Goal: Check status: Check status

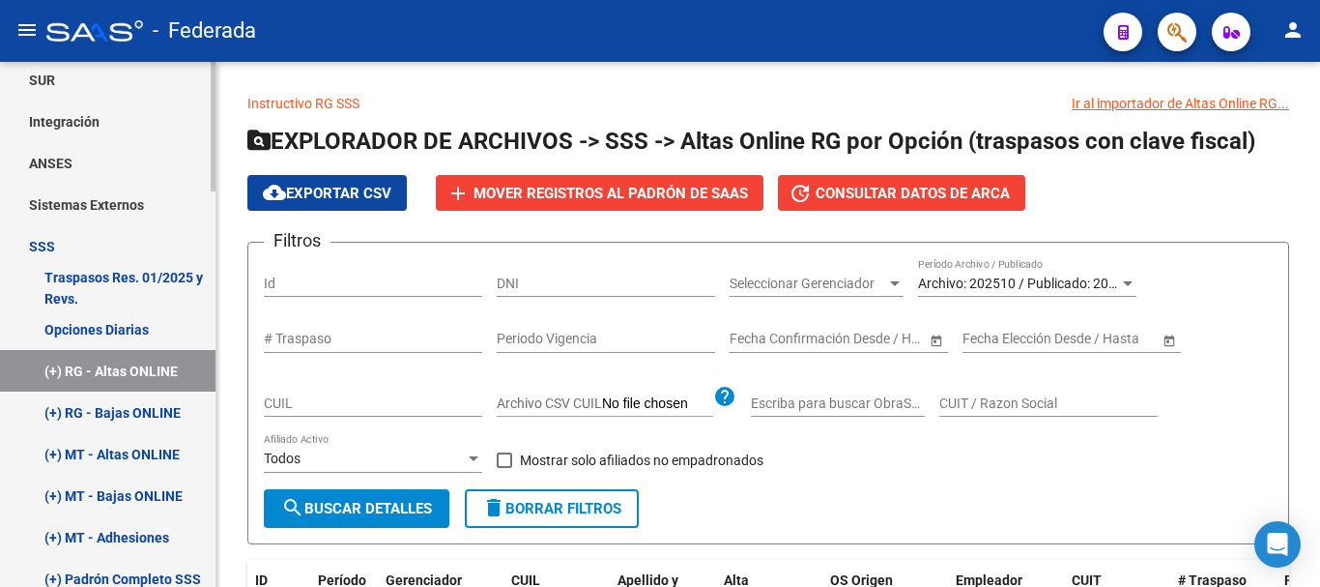
scroll to position [870, 0]
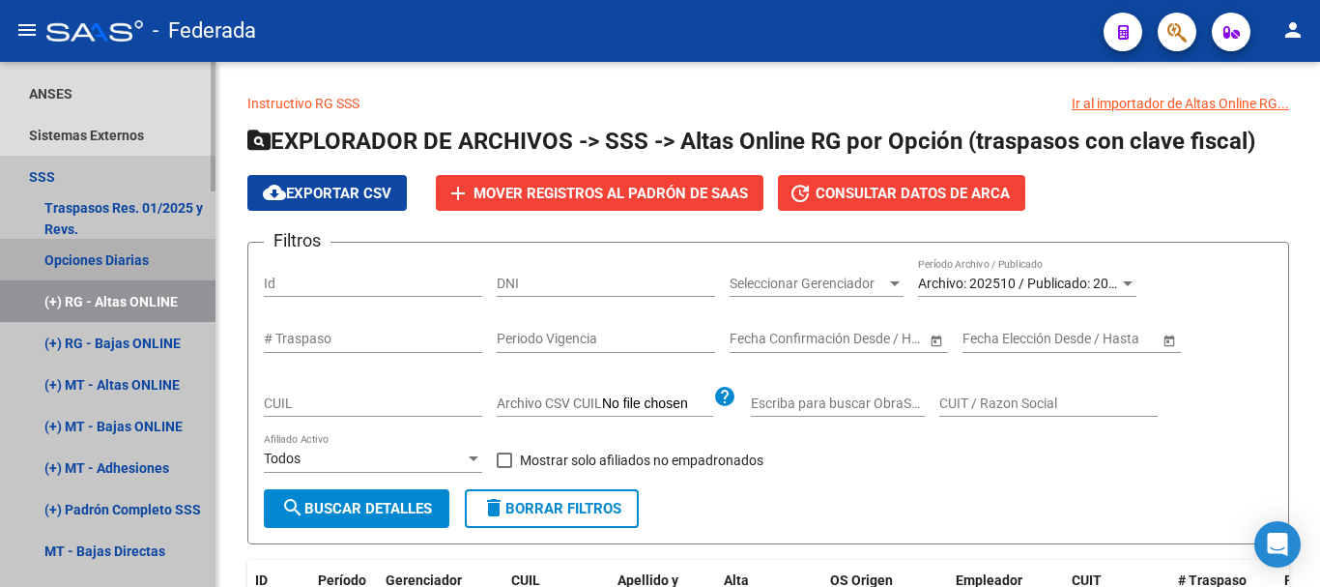
click at [130, 273] on link "Opciones Diarias" at bounding box center [107, 260] width 215 height 42
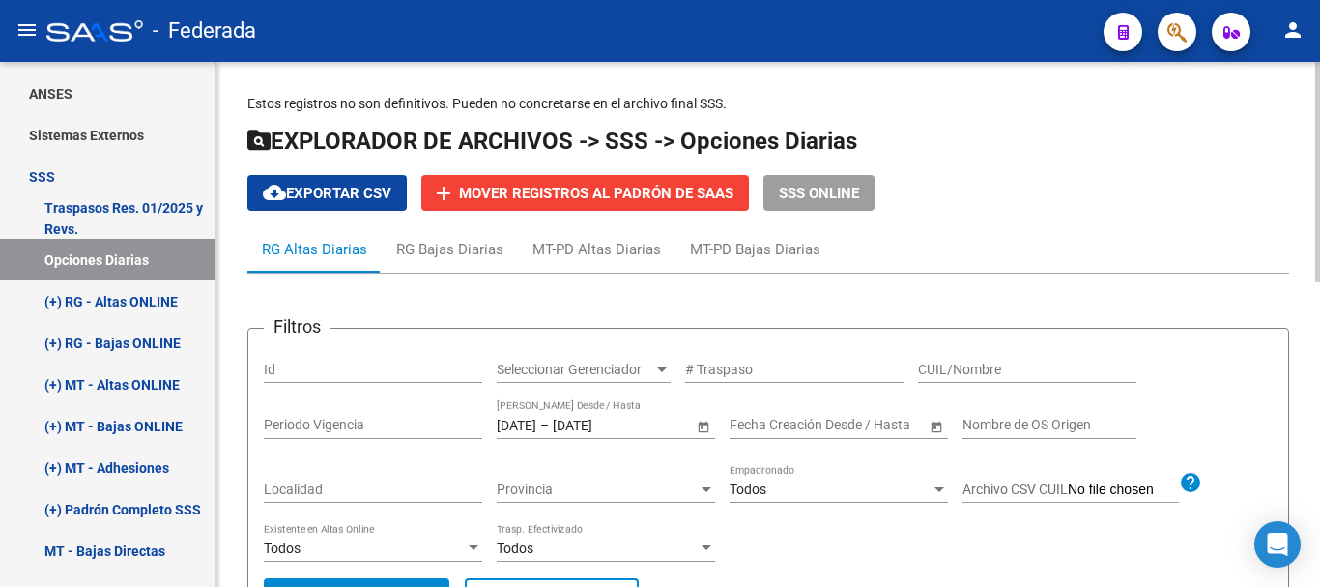
click at [943, 369] on input "CUIL/Nombre" at bounding box center [1027, 369] width 218 height 16
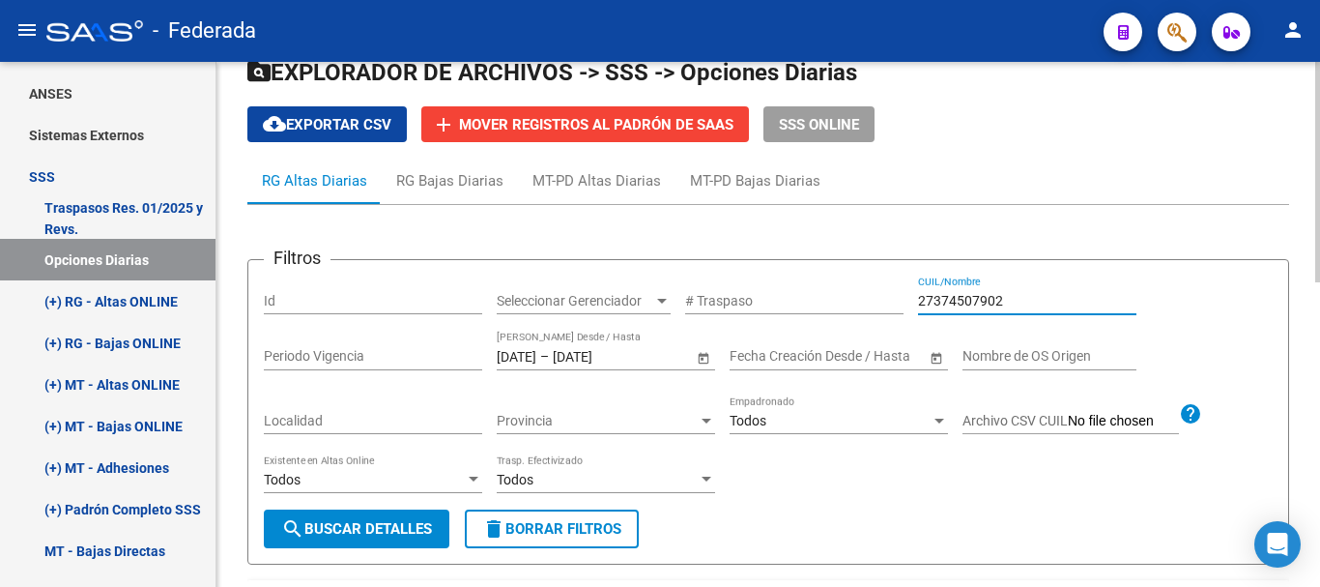
scroll to position [97, 0]
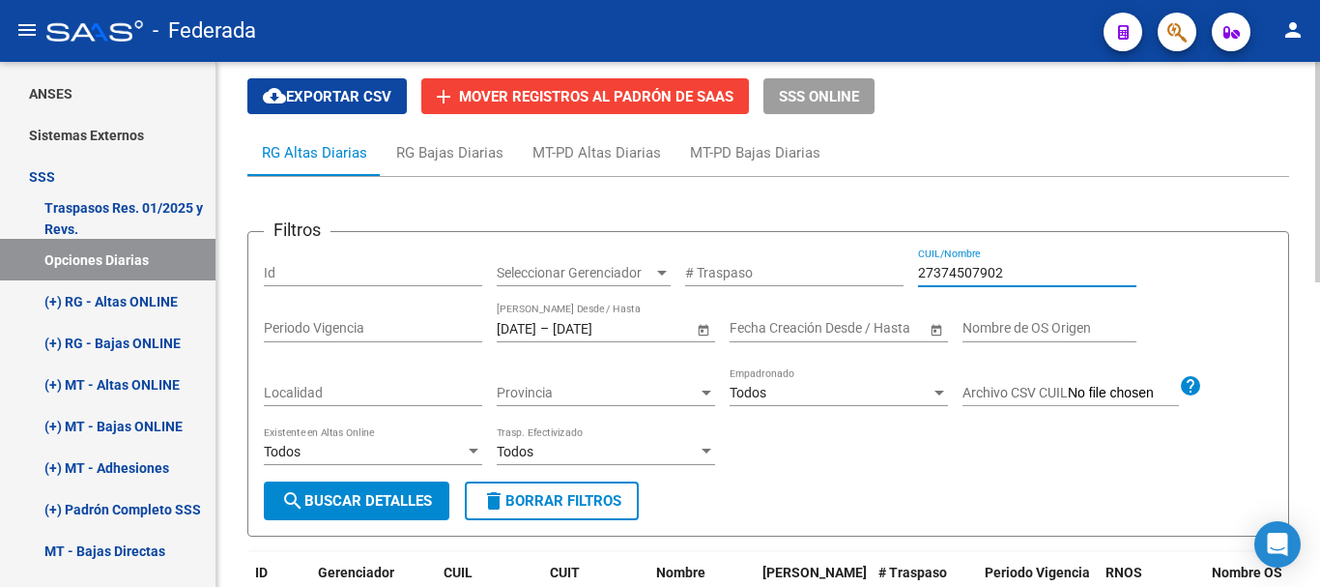
type input "27374507902"
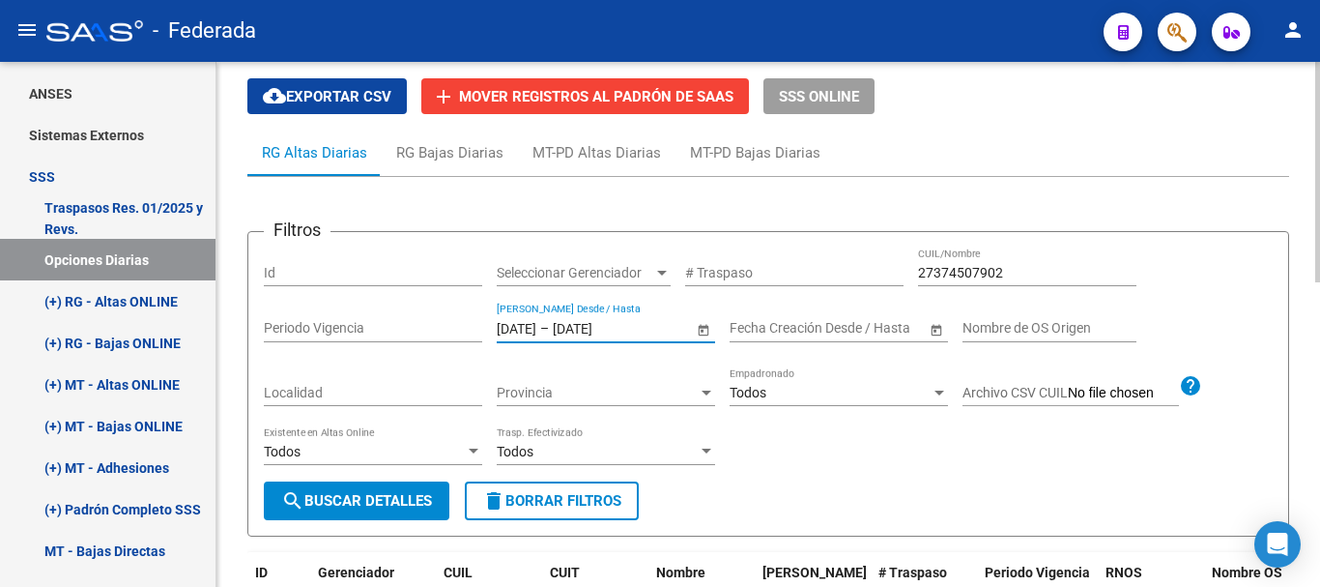
click at [523, 322] on input "[DATE]" at bounding box center [517, 328] width 40 height 16
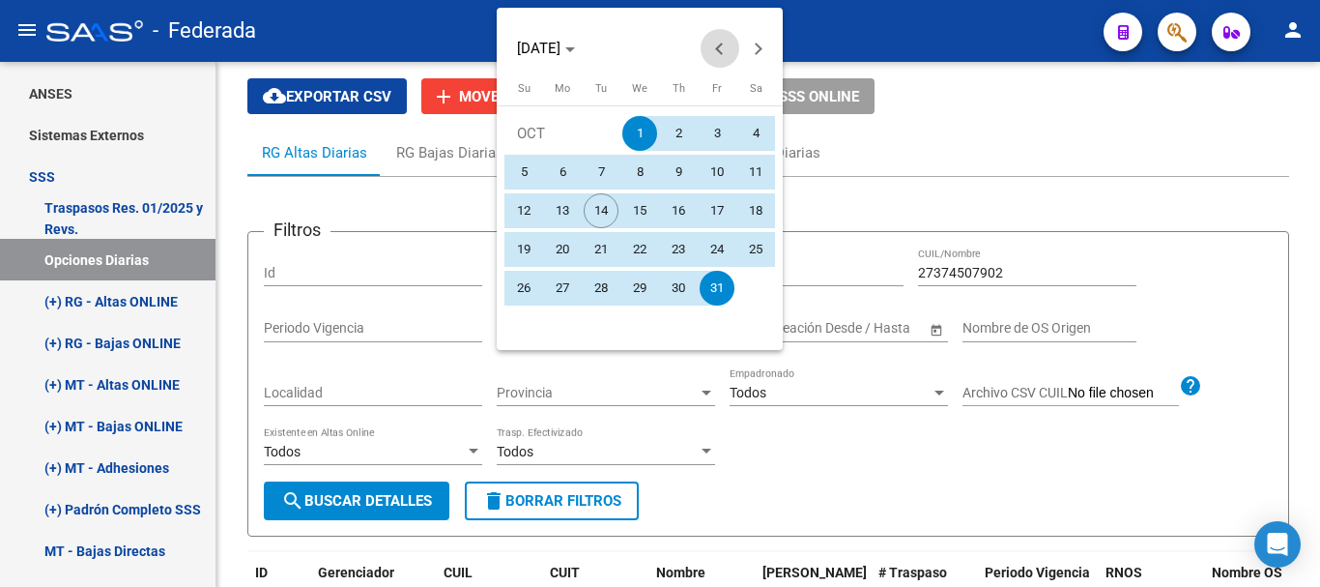
click at [715, 53] on span "Previous month" at bounding box center [720, 48] width 39 height 39
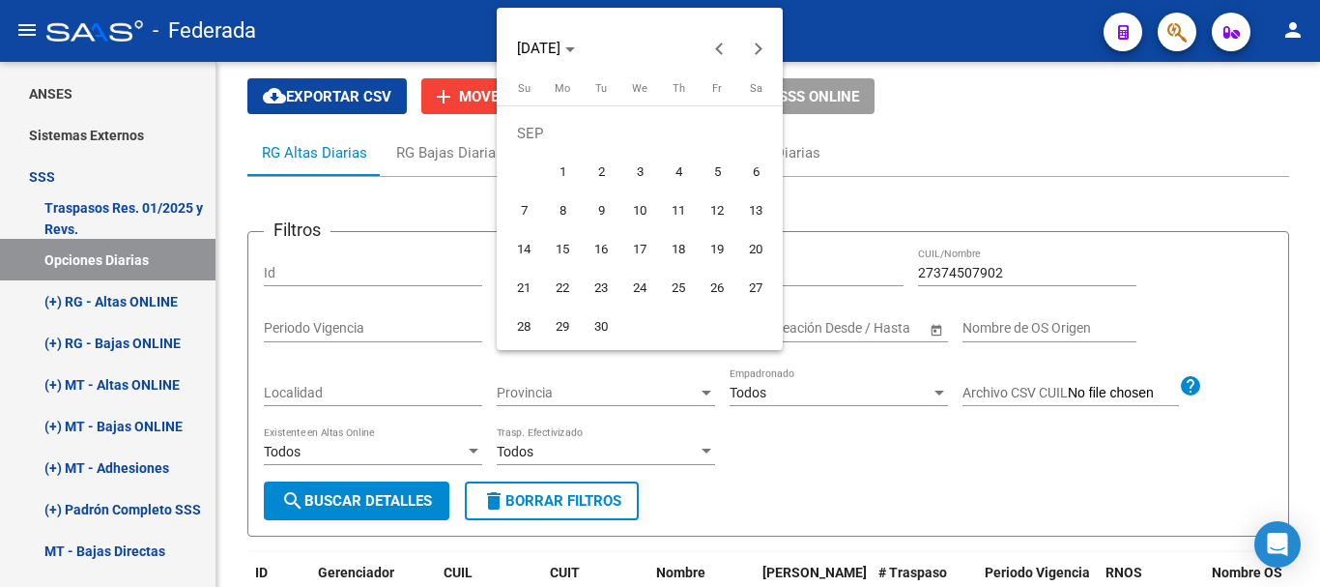
click at [562, 168] on span "1" at bounding box center [562, 172] width 35 height 35
type input "[DATE]"
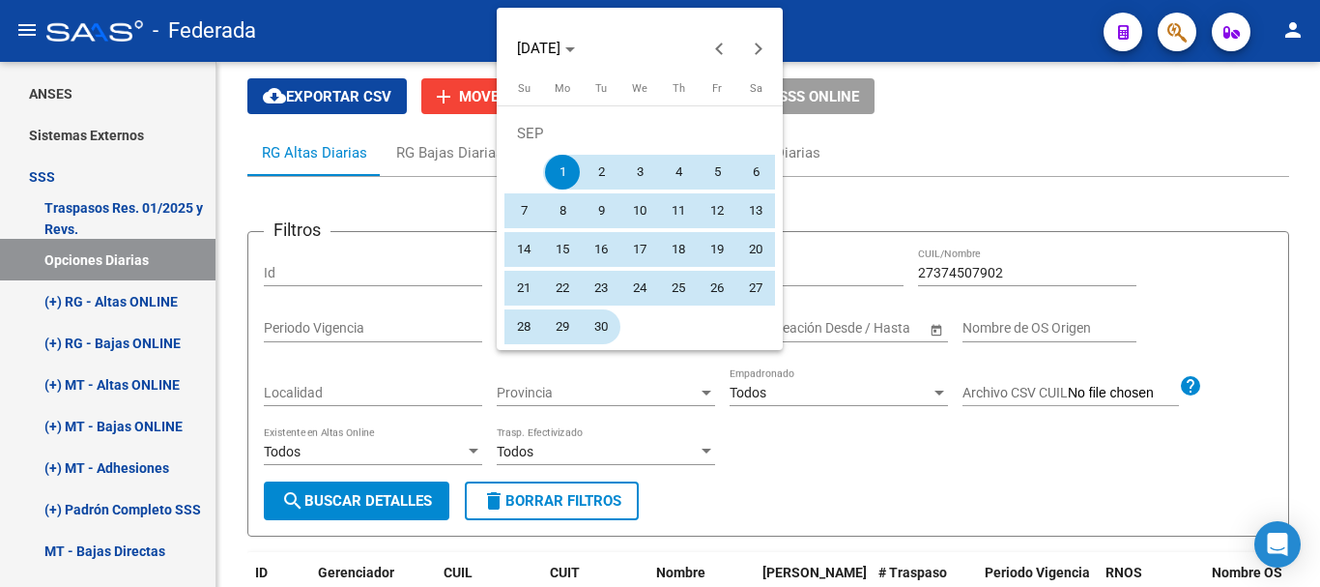
click at [618, 333] on button "30" at bounding box center [601, 326] width 39 height 39
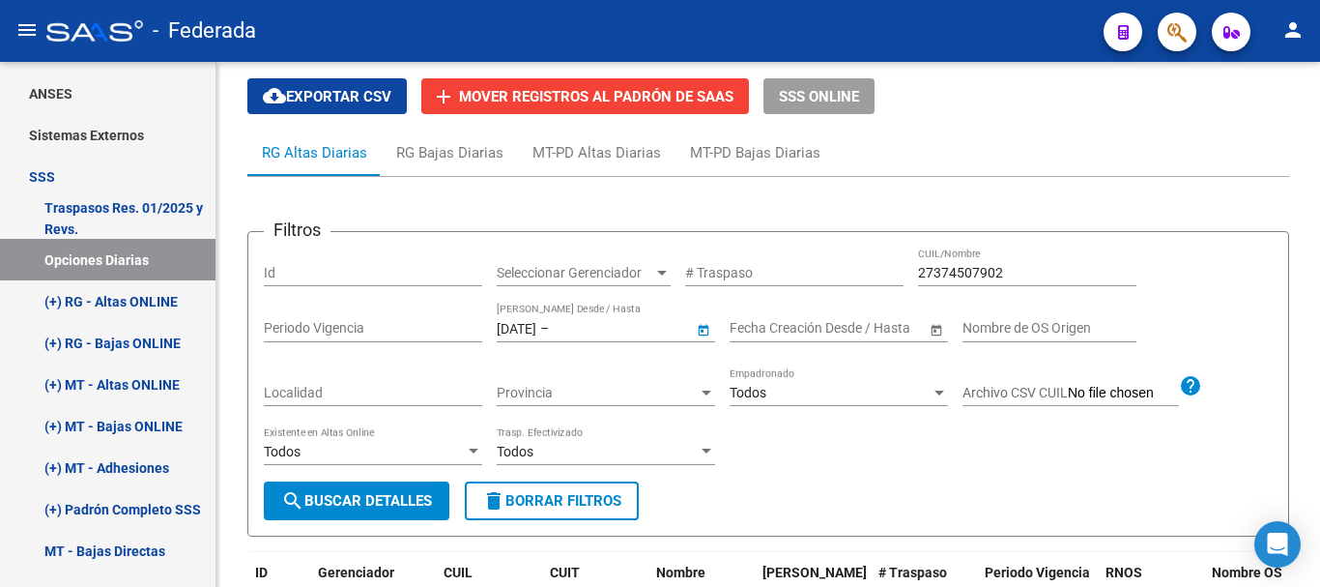
type input "[DATE]"
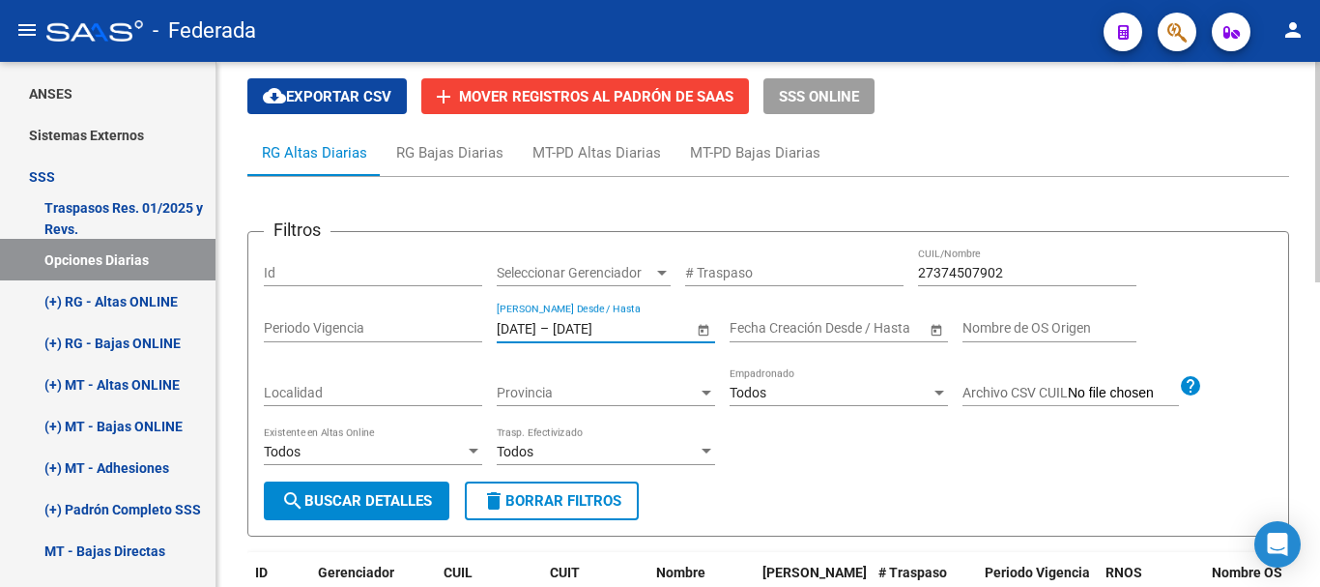
click at [417, 491] on button "search Buscar Detalles" at bounding box center [357, 500] width 186 height 39
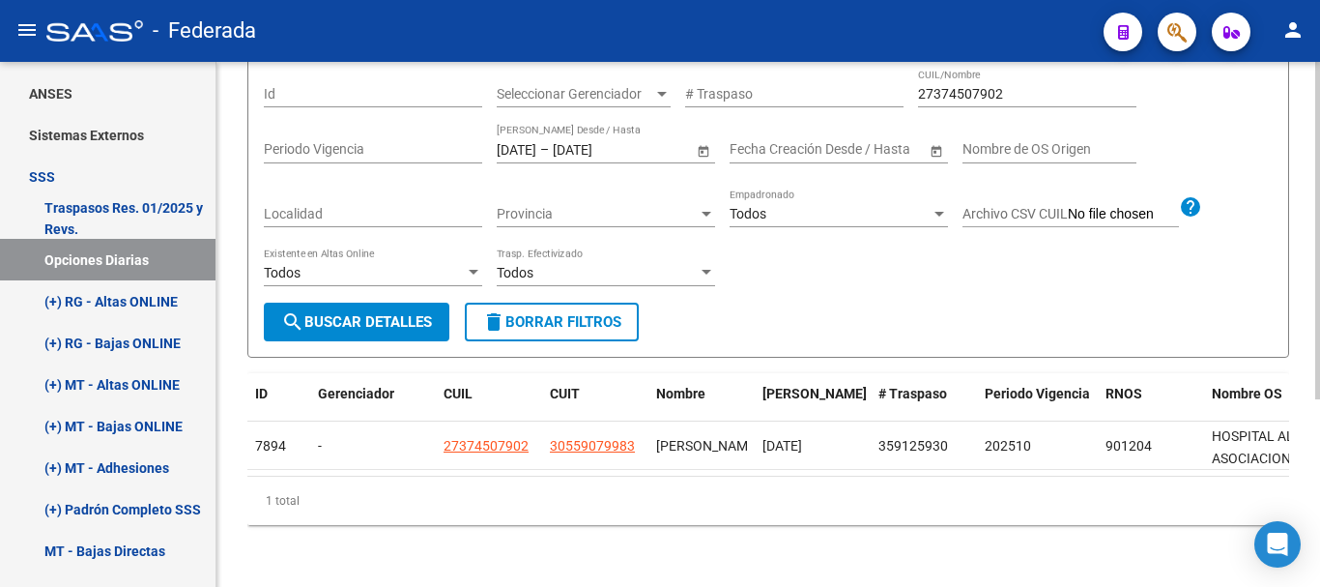
scroll to position [292, 0]
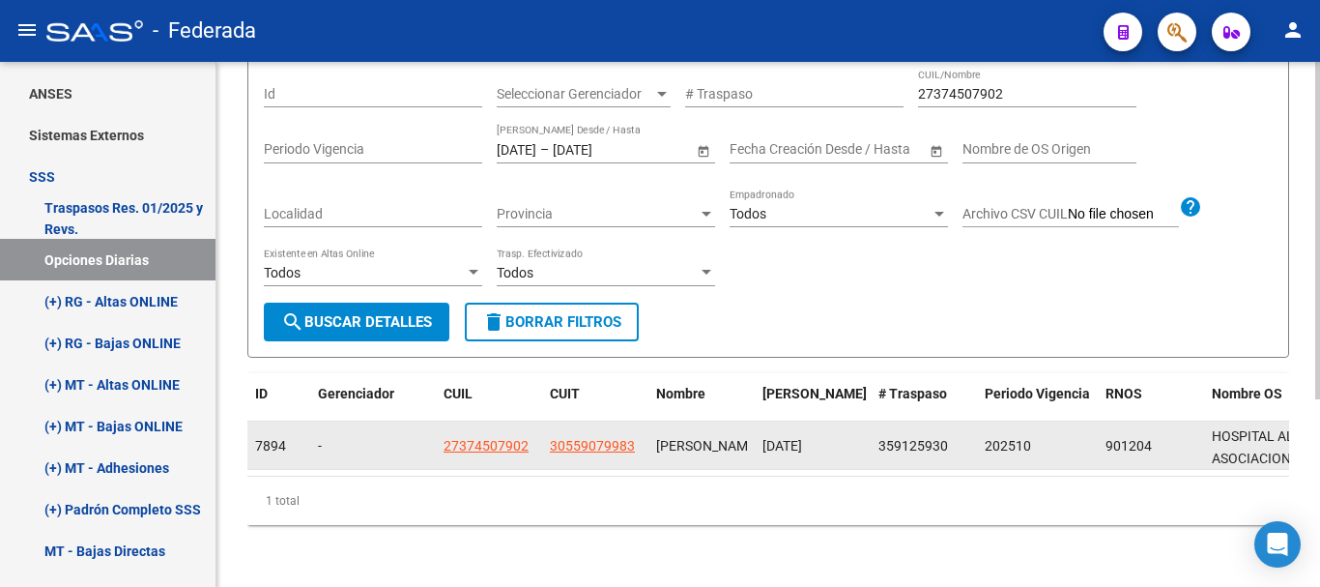
drag, startPoint x: 513, startPoint y: 423, endPoint x: 531, endPoint y: 428, distance: 18.1
click at [531, 428] on div "7894 - 27374507902 30559079983 GARCIA JULIETA 26/09/2025 359125930 202510 90120…" at bounding box center [1162, 445] width 1831 height 48
drag, startPoint x: 529, startPoint y: 428, endPoint x: 443, endPoint y: 427, distance: 86.0
click at [443, 427] on datatable-body-cell "27374507902" at bounding box center [489, 444] width 106 height 47
copy span "27374507902"
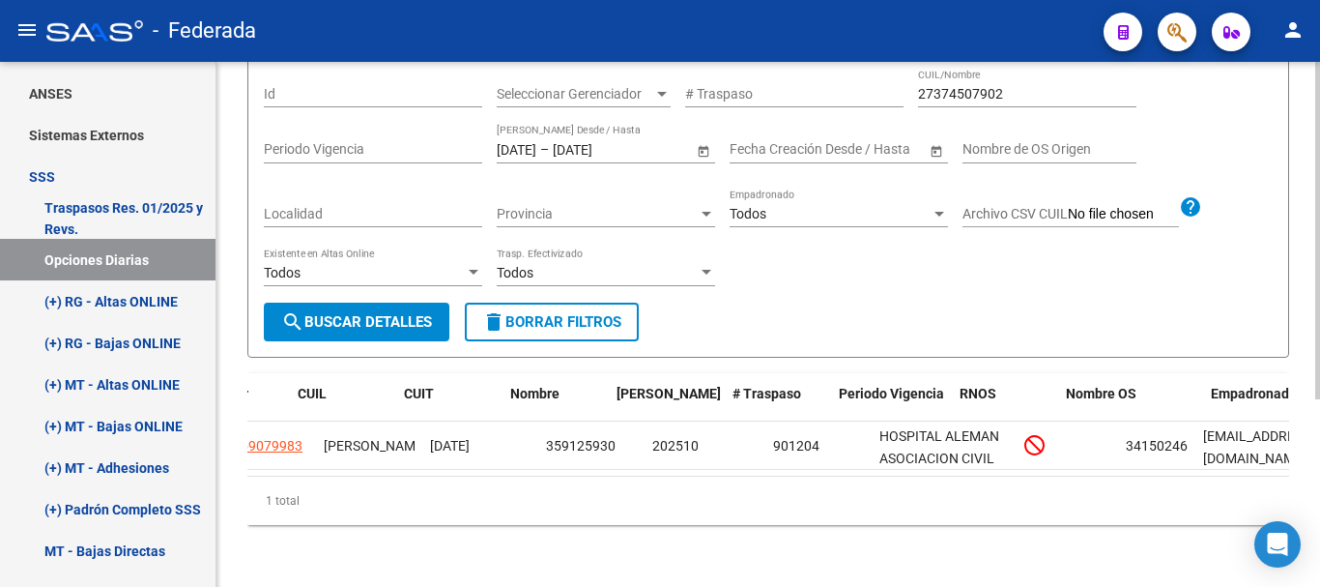
scroll to position [0, 0]
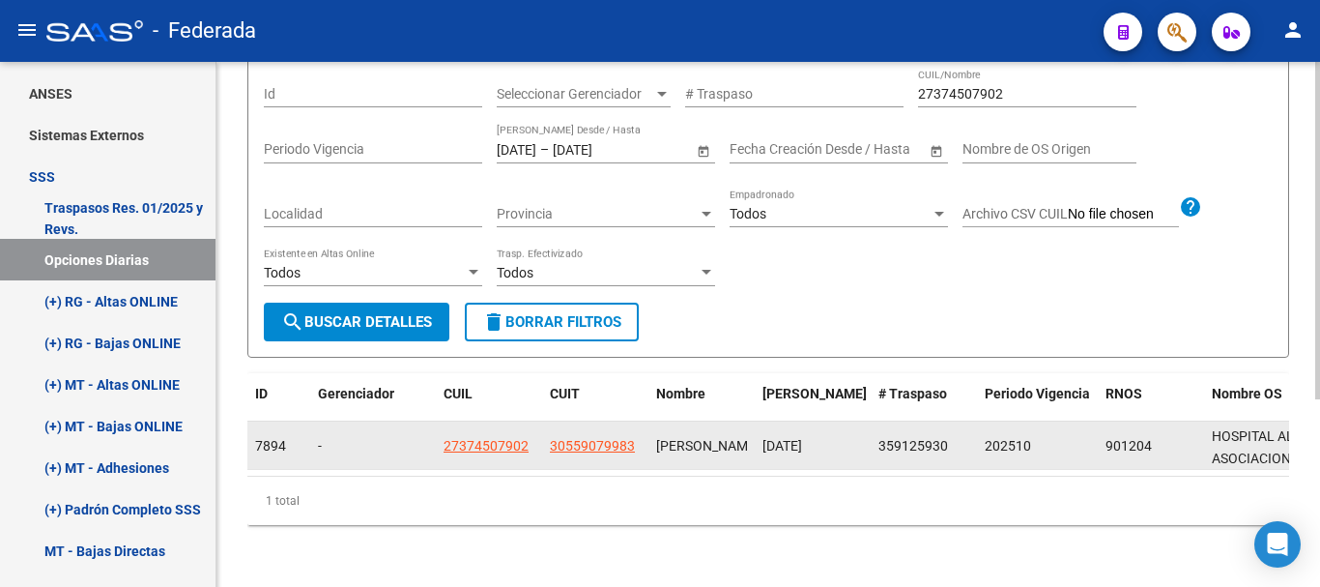
click at [893, 438] on span "359125930" at bounding box center [913, 445] width 70 height 15
copy span "359125930"
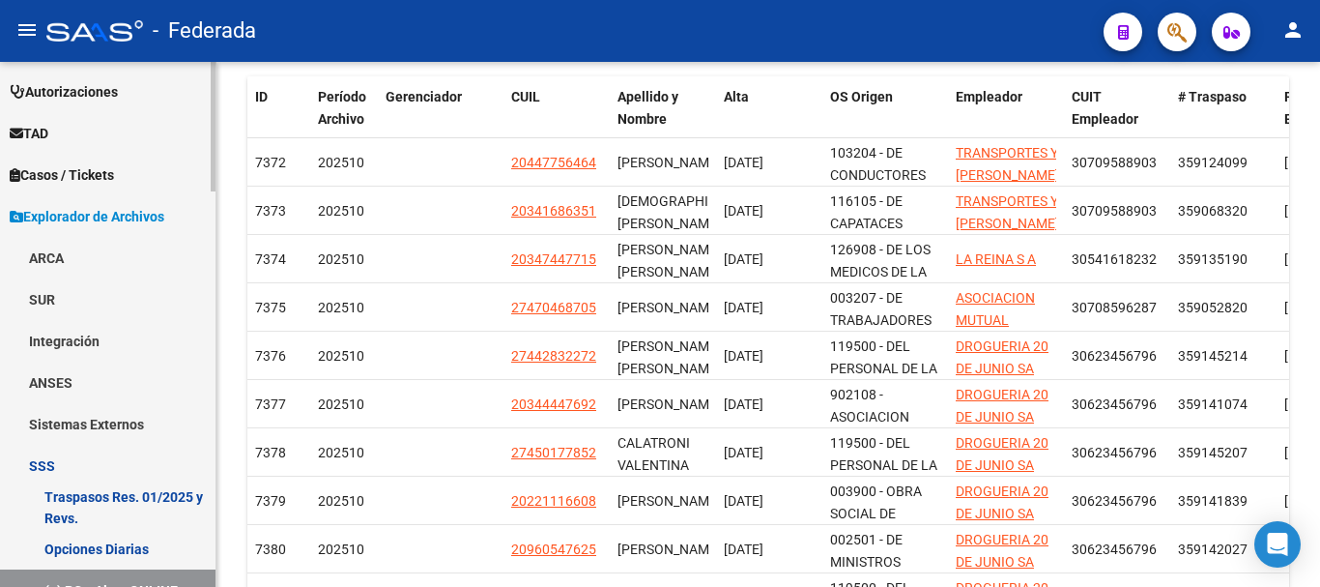
scroll to position [773, 0]
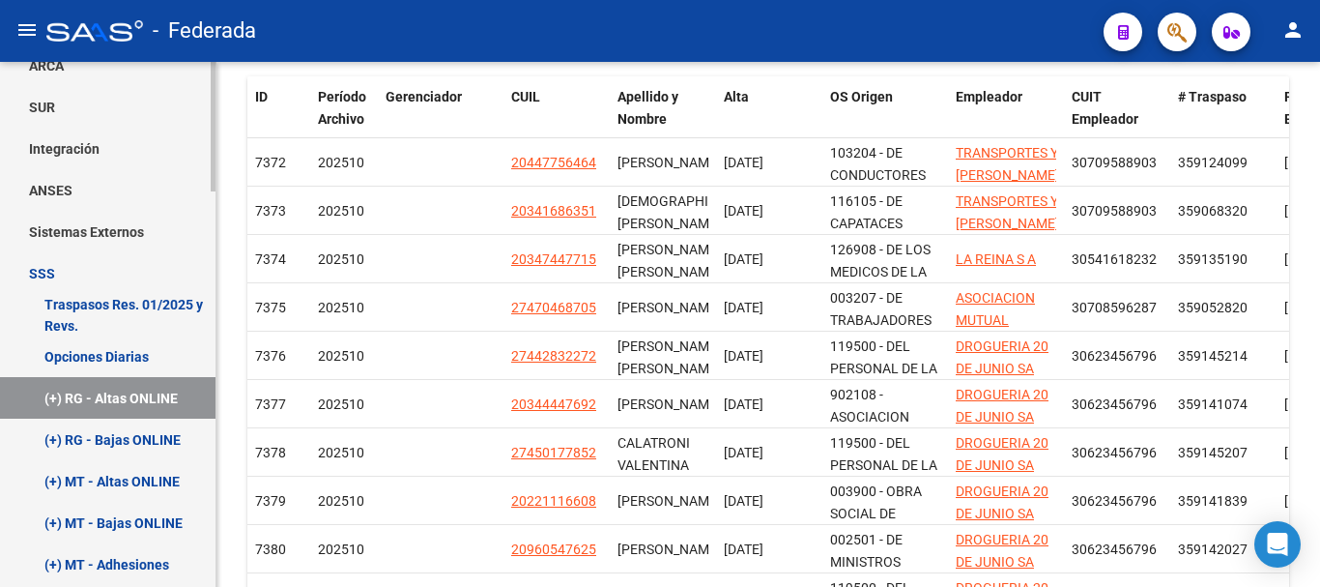
click at [143, 368] on link "Opciones Diarias" at bounding box center [107, 356] width 215 height 42
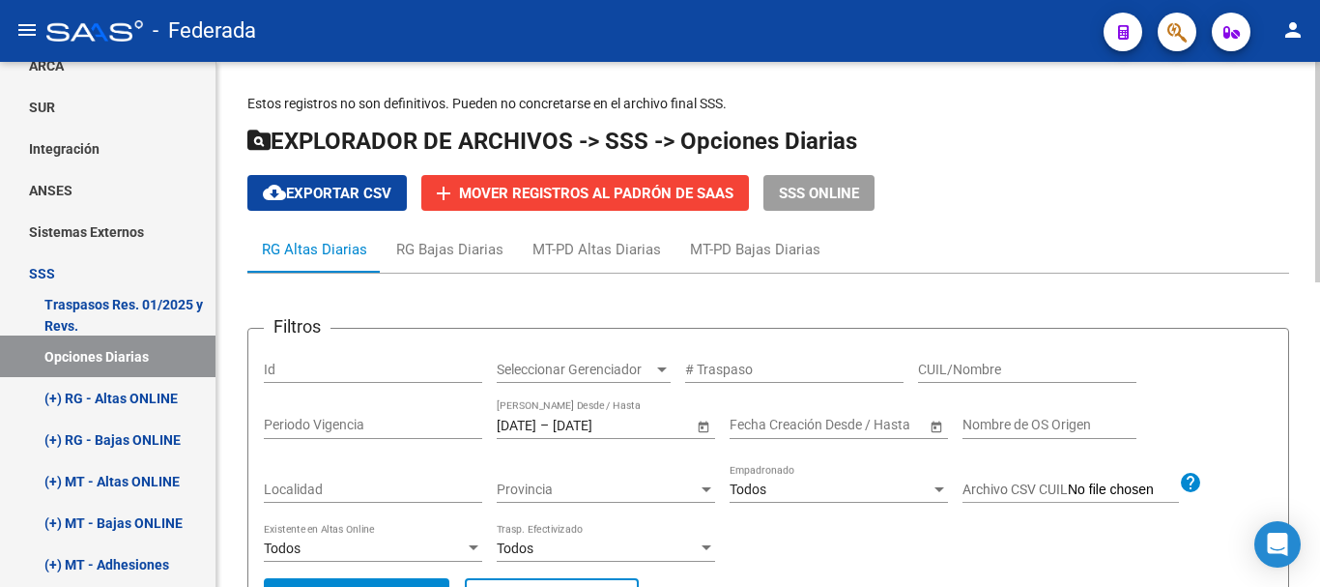
click at [546, 414] on div "[DATE] [DATE] – [DATE] [DATE] Fecha Traspaso Desde / Hasta" at bounding box center [595, 419] width 196 height 39
click at [545, 434] on div "[DATE] [DATE] – [DATE] [DATE] Fecha Traspaso Desde / Hasta" at bounding box center [595, 419] width 196 height 39
click at [536, 425] on input "[DATE]" at bounding box center [517, 425] width 40 height 16
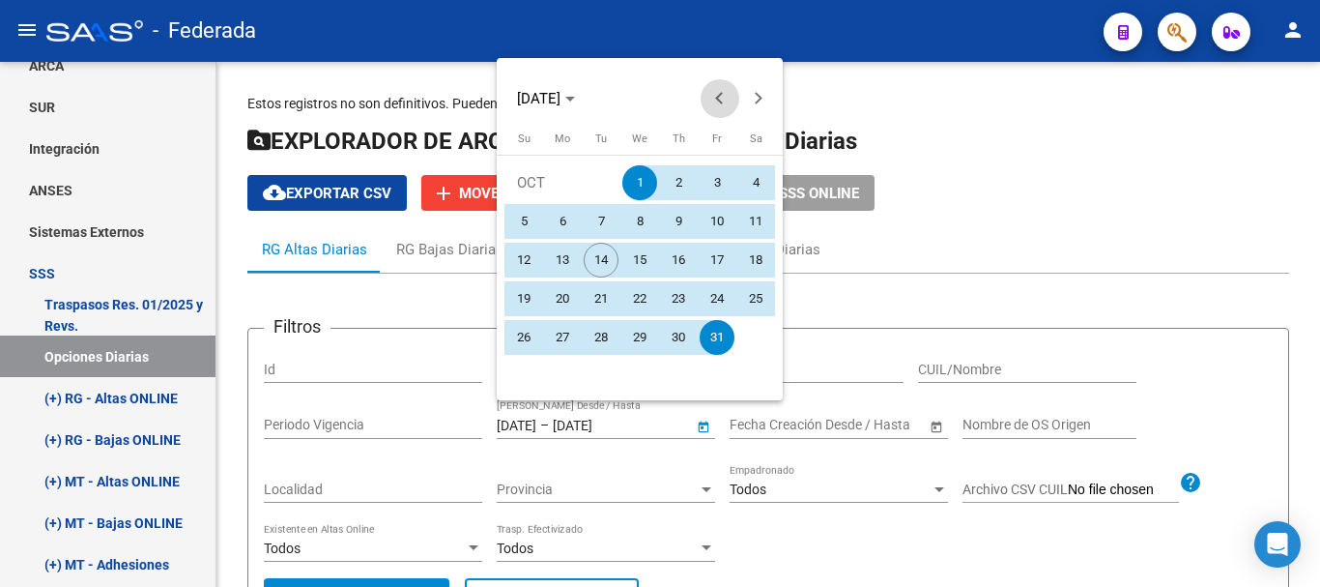
click at [727, 104] on span "Previous month" at bounding box center [720, 98] width 39 height 39
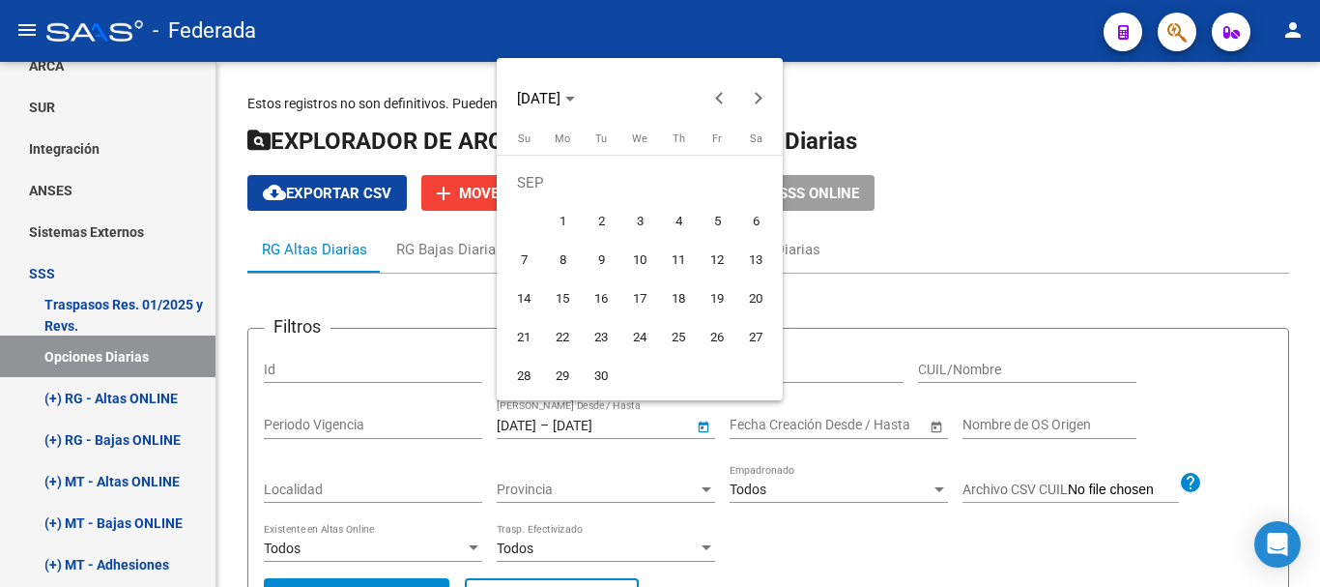
click at [565, 211] on span "1" at bounding box center [562, 221] width 35 height 35
type input "[DATE]"
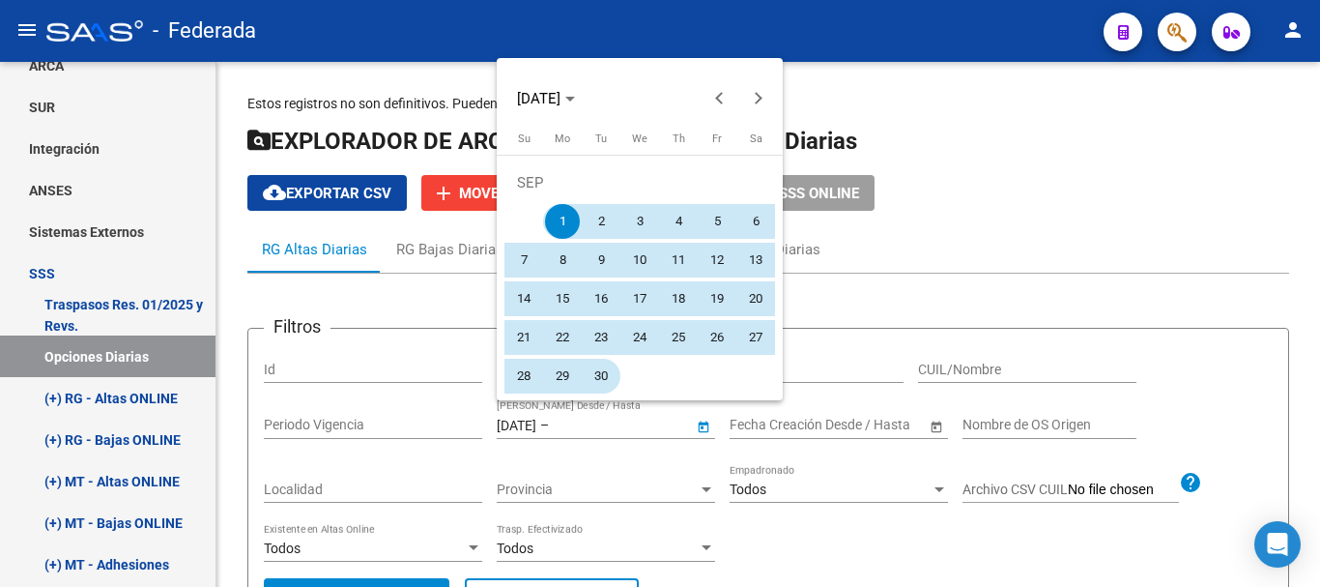
click at [618, 383] on button "30" at bounding box center [601, 376] width 39 height 39
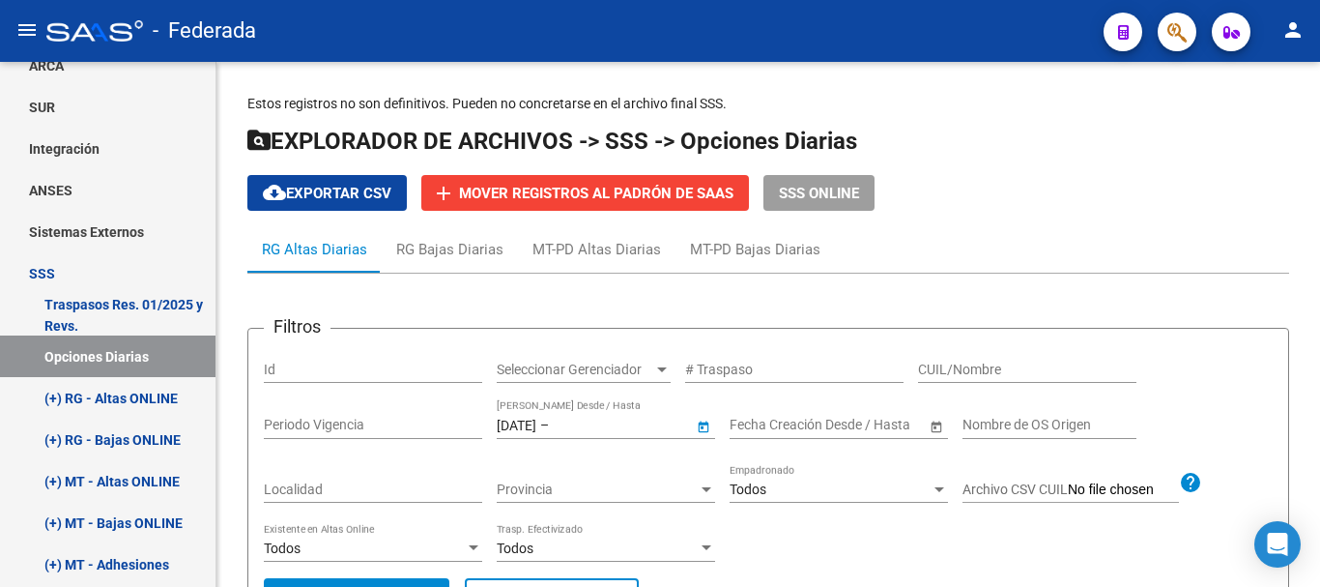
type input "[DATE]"
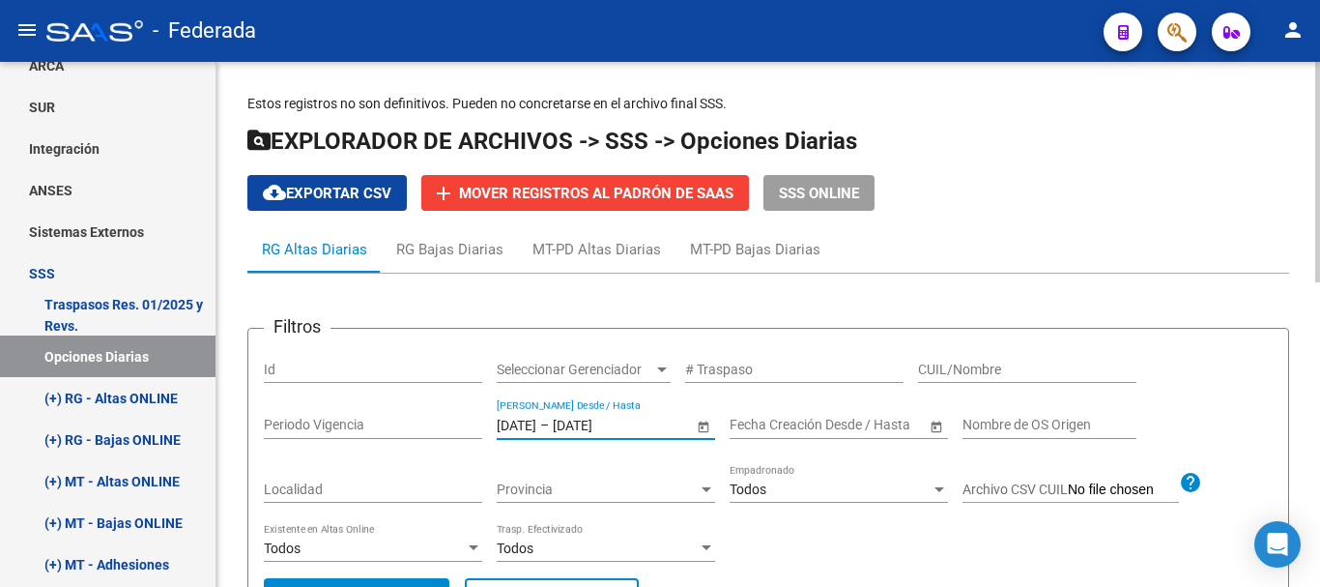
click at [994, 353] on div "CUIL/Nombre" at bounding box center [1027, 363] width 218 height 39
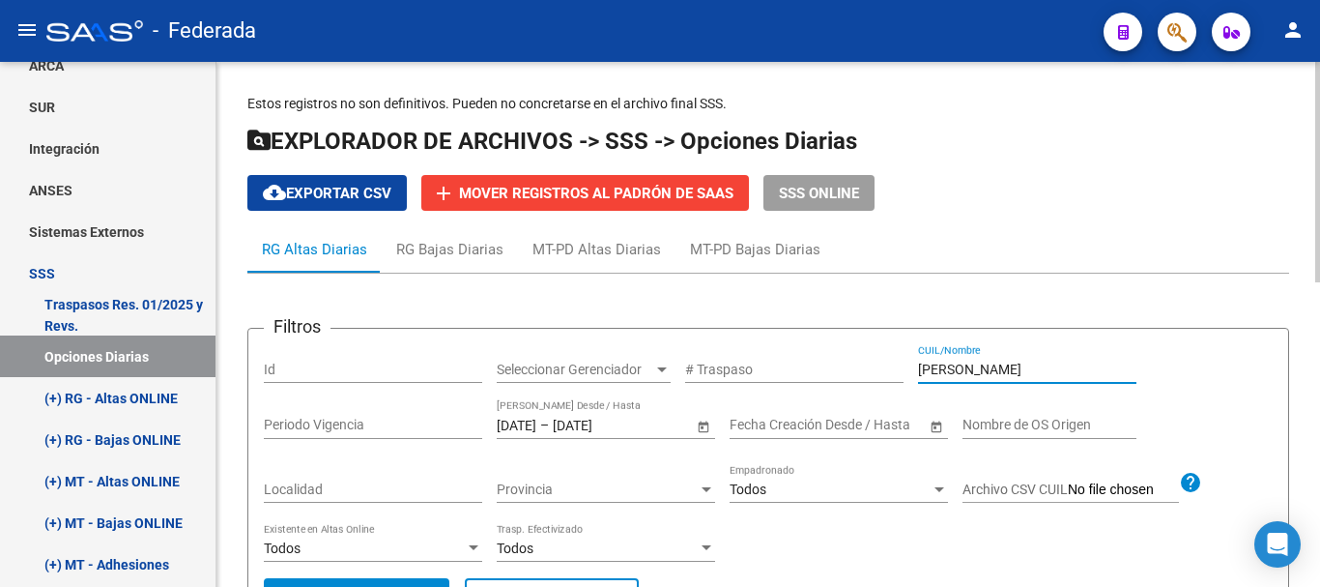
click at [1012, 362] on input "[PERSON_NAME]" at bounding box center [1027, 369] width 218 height 16
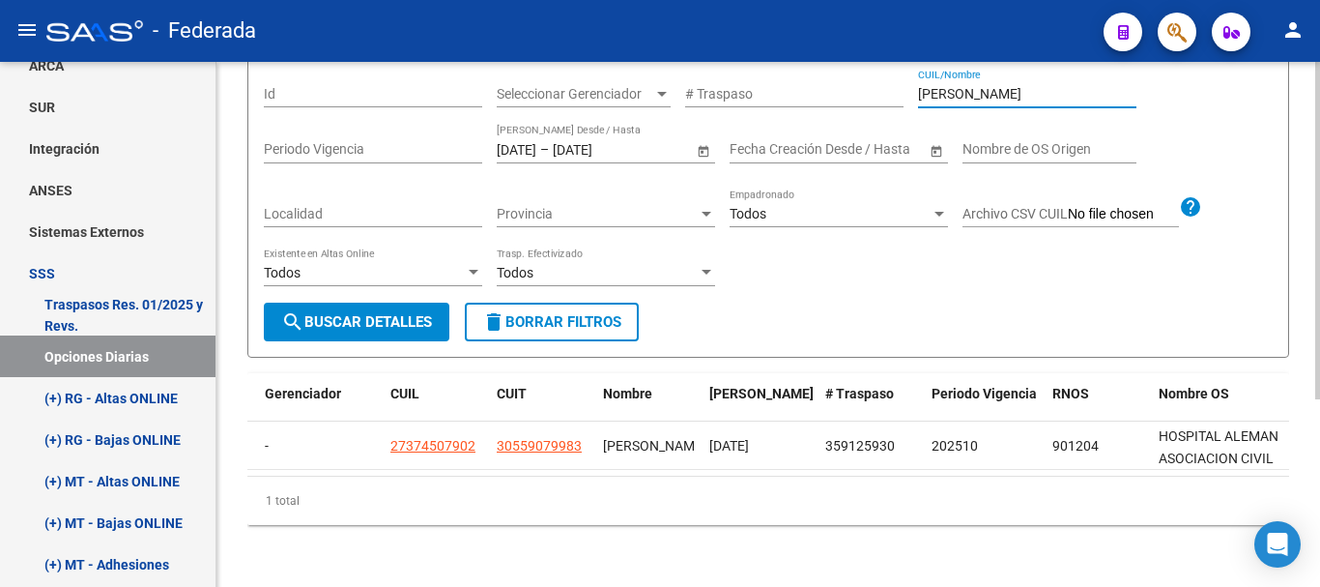
scroll to position [0, 54]
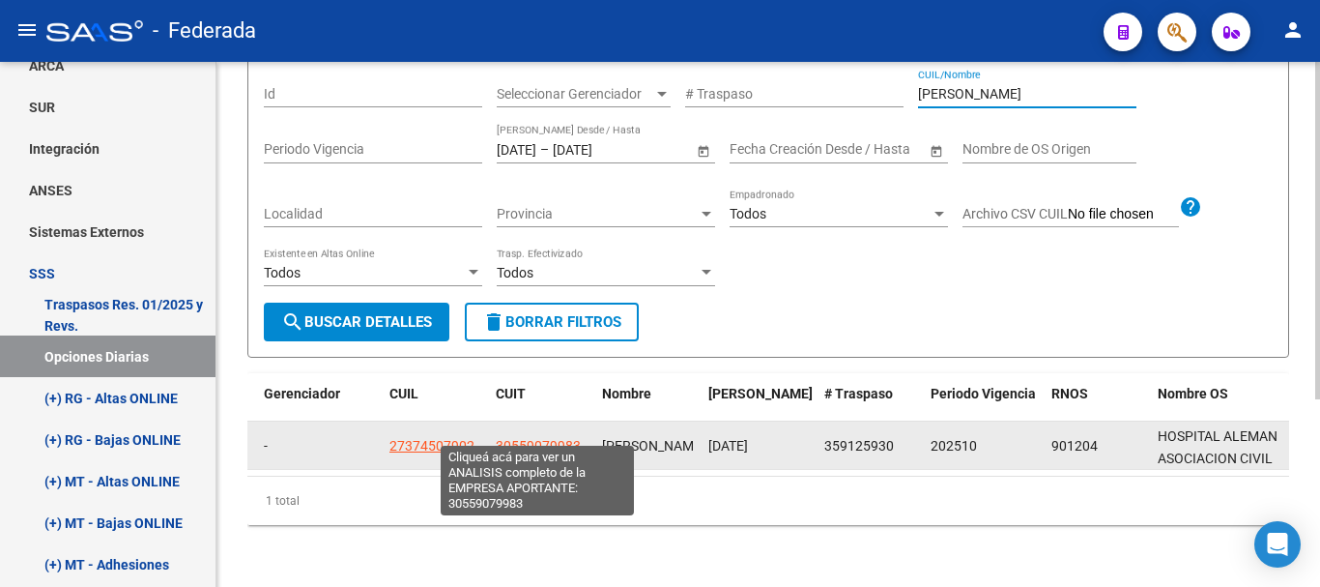
type input "[PERSON_NAME]"
click at [509, 438] on span "30559079983" at bounding box center [538, 445] width 85 height 15
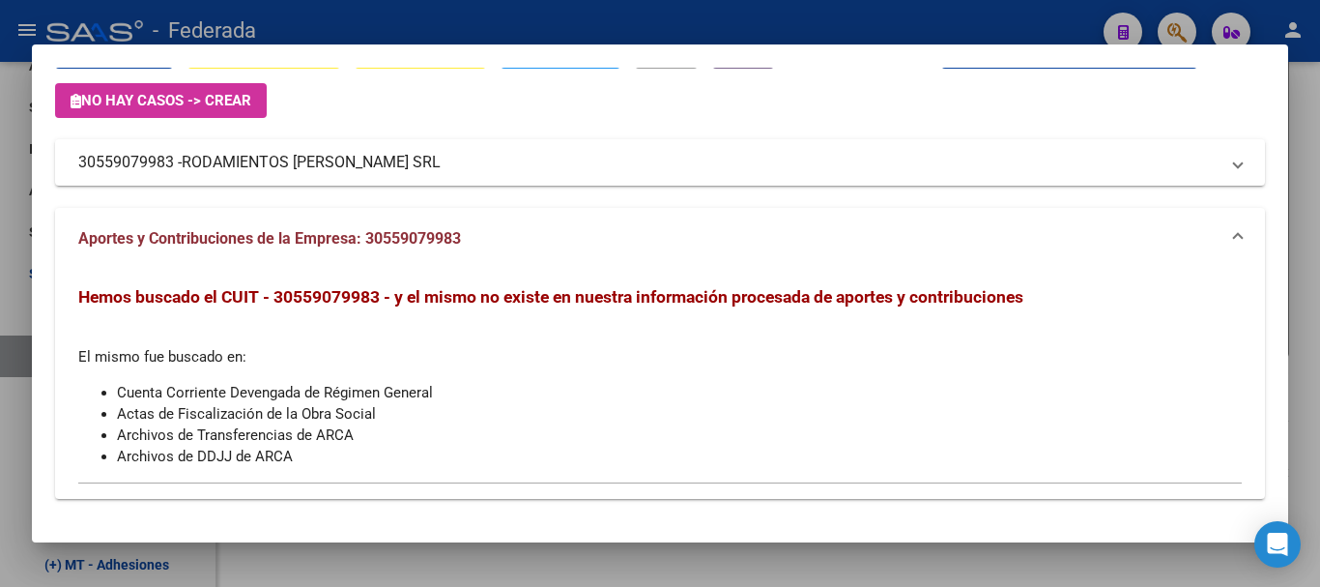
scroll to position [104, 0]
